Goal: Task Accomplishment & Management: Manage account settings

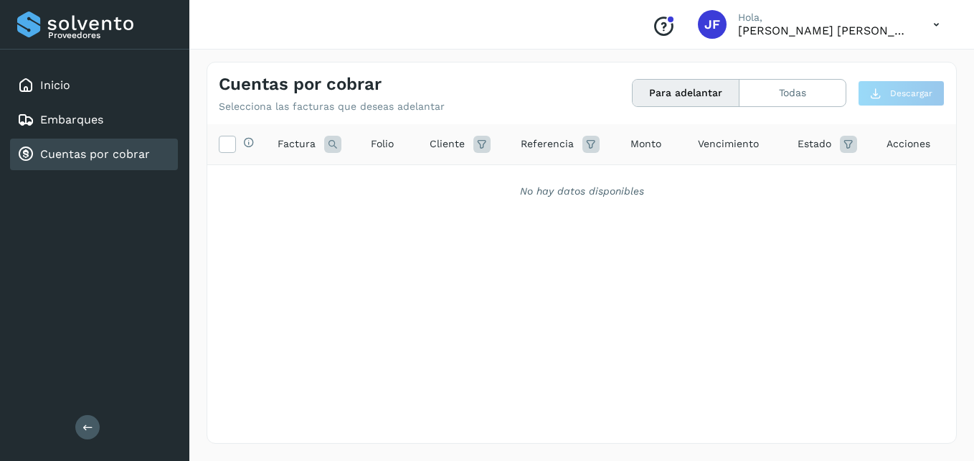
click at [572, 276] on div "Selecciona todas las facturas disponibles para adelanto Factura Folio Cliente R…" at bounding box center [581, 254] width 749 height 260
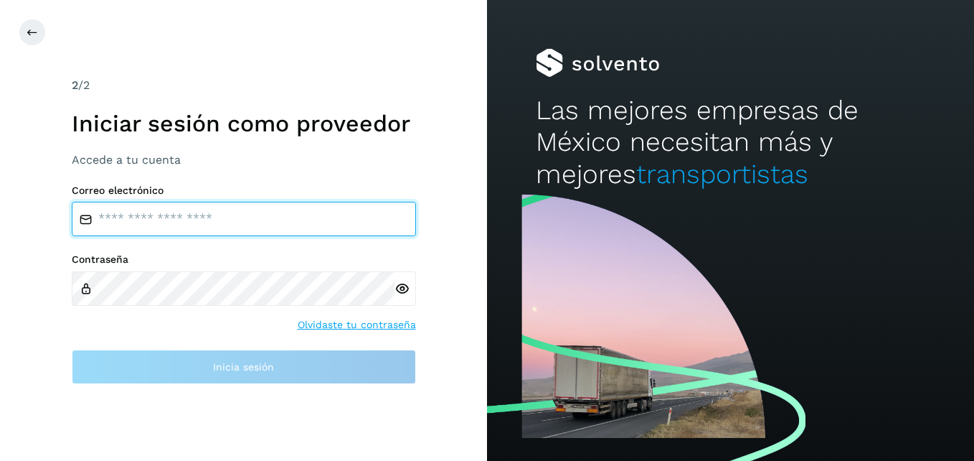
type input "**********"
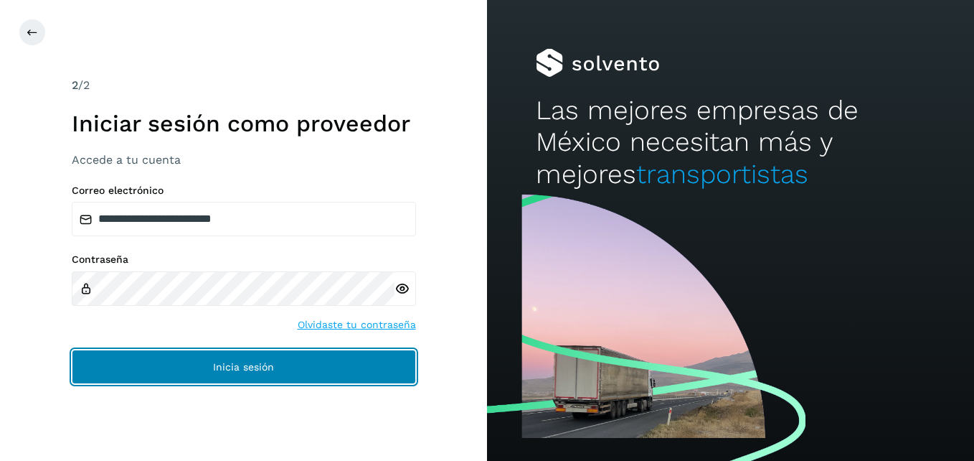
click at [263, 367] on span "Inicia sesión" at bounding box center [243, 367] width 61 height 10
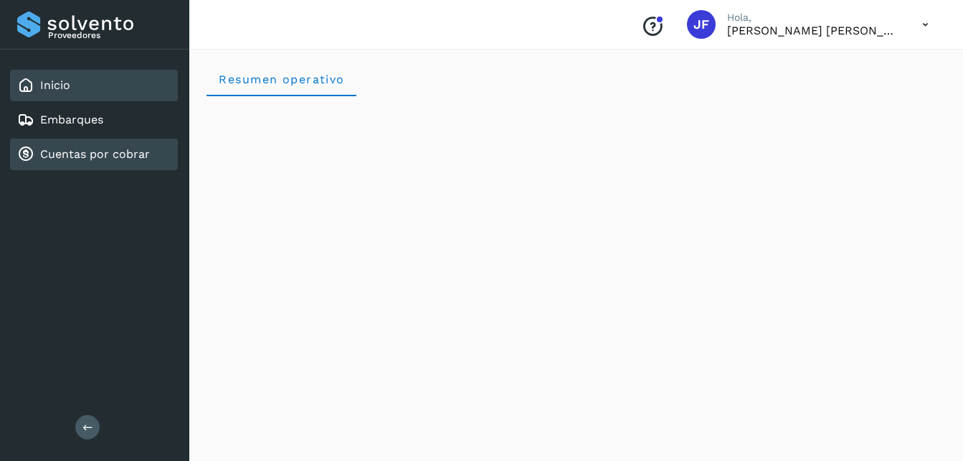
click at [135, 150] on link "Cuentas por cobrar" at bounding box center [95, 154] width 110 height 14
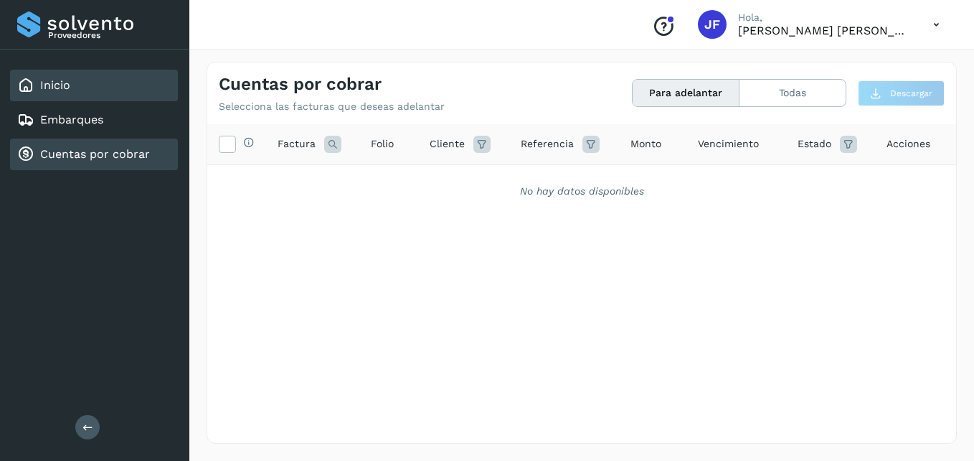
click at [93, 85] on div "Inicio" at bounding box center [94, 86] width 168 height 32
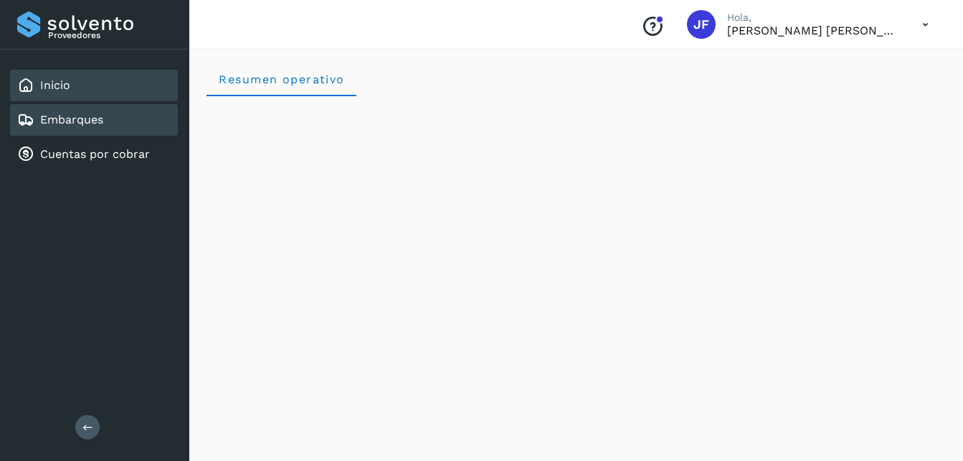
click at [92, 112] on div "Embarques" at bounding box center [60, 119] width 86 height 17
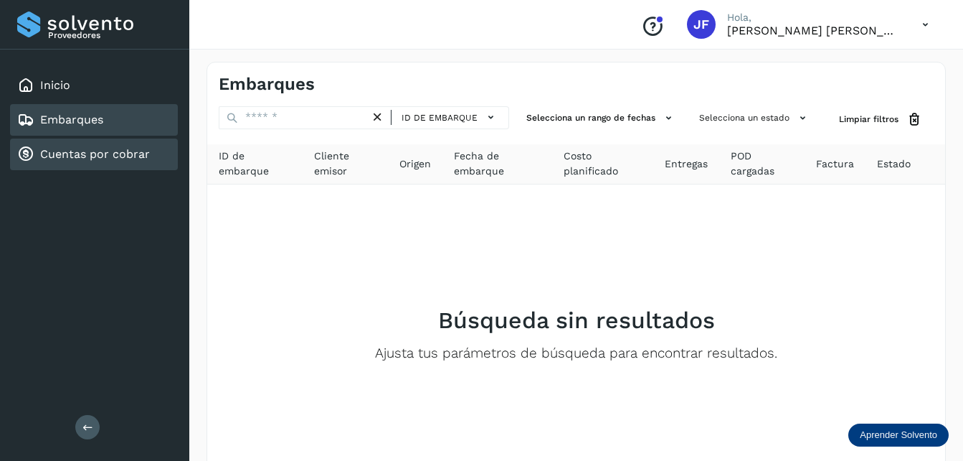
click at [115, 159] on link "Cuentas por cobrar" at bounding box center [95, 154] width 110 height 14
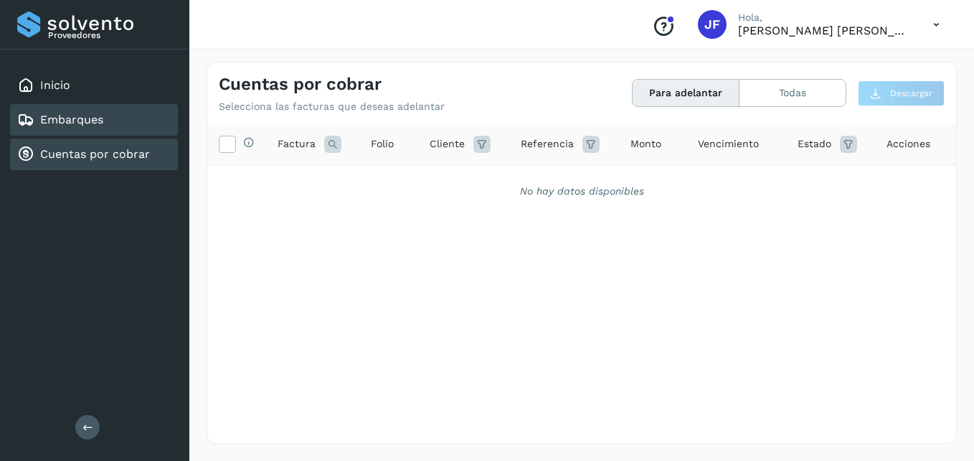
click at [90, 134] on div "Embarques" at bounding box center [94, 120] width 168 height 32
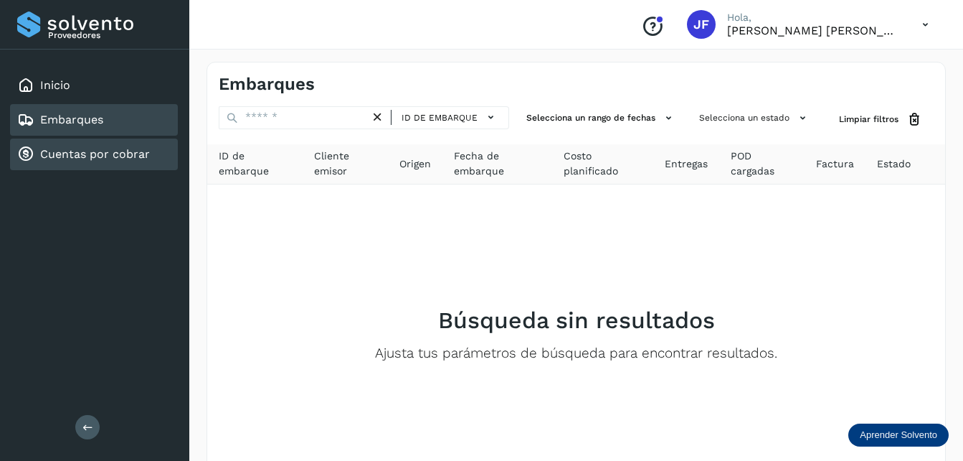
click at [136, 159] on link "Cuentas por cobrar" at bounding box center [95, 154] width 110 height 14
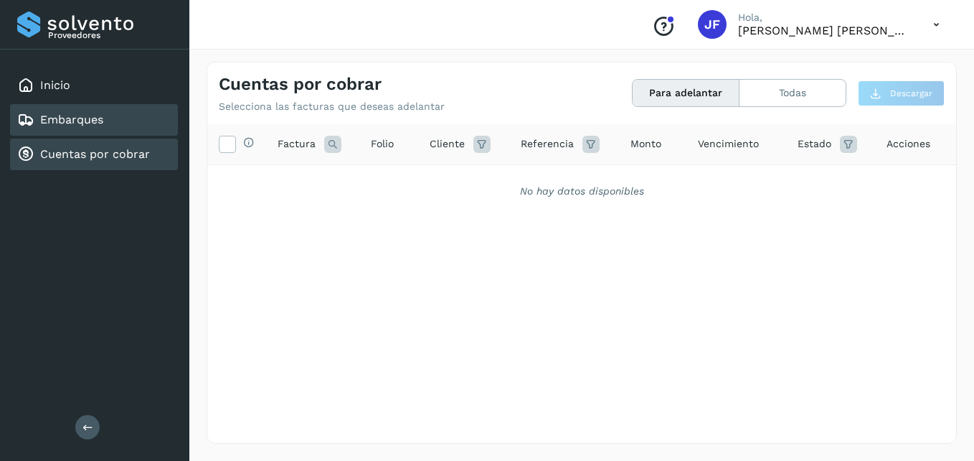
click at [130, 125] on div "Embarques" at bounding box center [94, 120] width 168 height 32
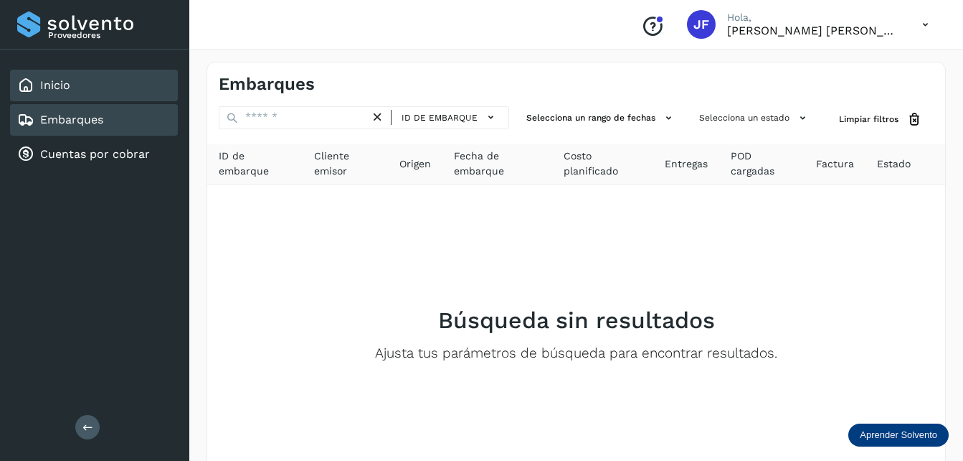
drag, startPoint x: 130, startPoint y: 90, endPoint x: 127, endPoint y: 97, distance: 7.7
click at [127, 97] on div "Inicio" at bounding box center [94, 86] width 168 height 32
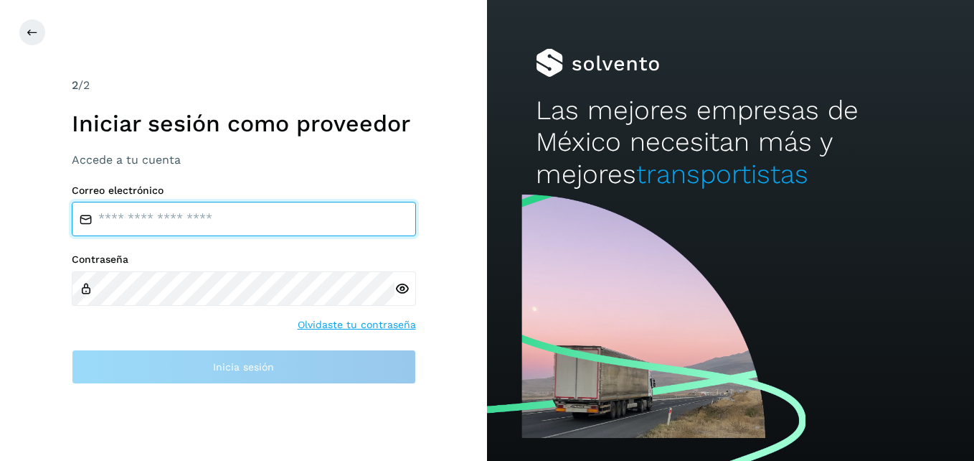
type input "**********"
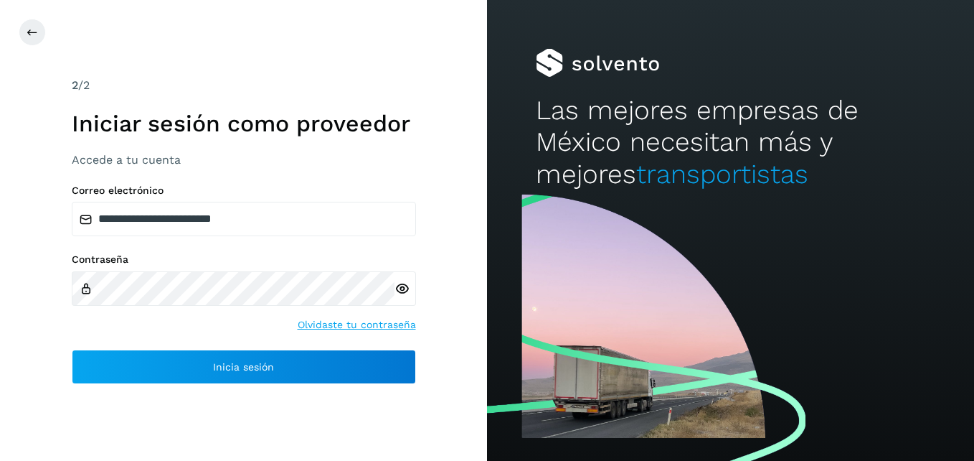
click at [407, 291] on icon at bounding box center [402, 288] width 15 height 15
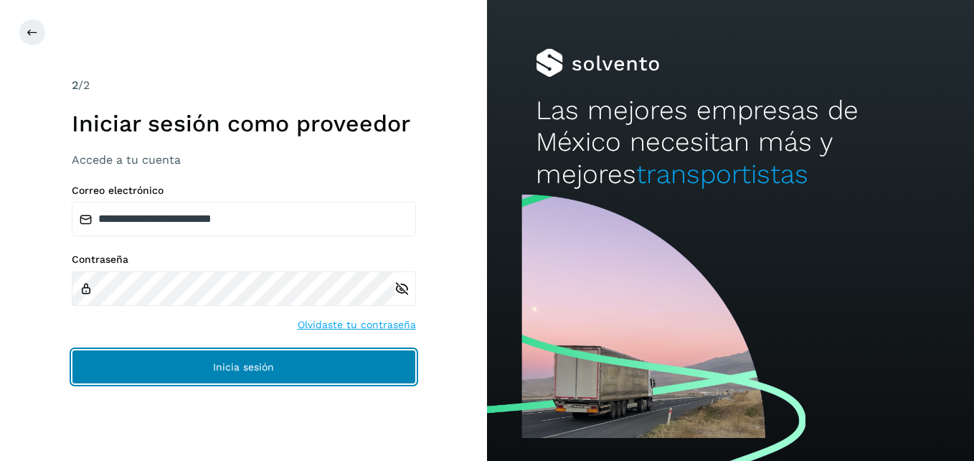
click at [341, 358] on button "Inicia sesión" at bounding box center [244, 366] width 344 height 34
